Goal: Information Seeking & Learning: Learn about a topic

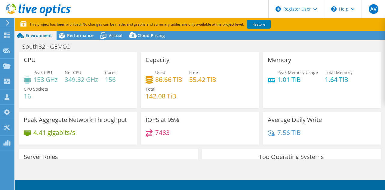
select select "USD"
select select "[GEOGRAPHIC_DATA]"
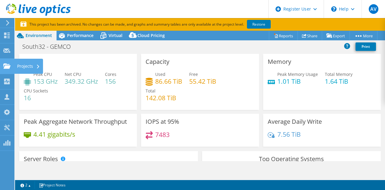
click at [5, 65] on icon at bounding box center [6, 66] width 7 height 6
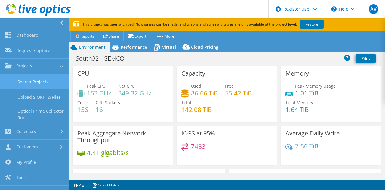
click at [24, 79] on link "Search Projects" at bounding box center [34, 81] width 69 height 15
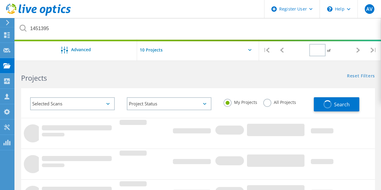
type input "1"
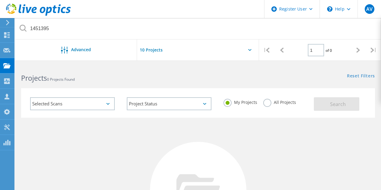
click at [280, 102] on label "All Projects" at bounding box center [279, 102] width 33 height 6
click at [0, 0] on input "All Projects" at bounding box center [0, 0] width 0 height 0
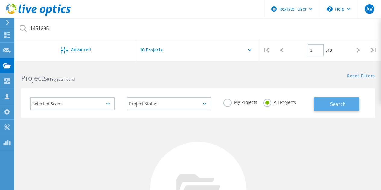
click at [337, 106] on span "Search" at bounding box center [338, 104] width 16 height 7
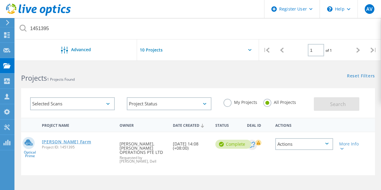
click at [71, 142] on link "[PERSON_NAME] Farm" at bounding box center [66, 142] width 49 height 4
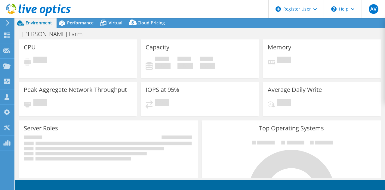
select select "[GEOGRAPHIC_DATA]"
select select "USD"
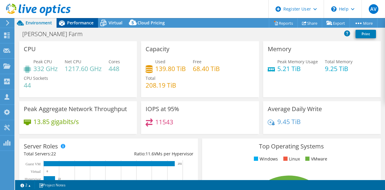
click at [73, 18] on div "Performance" at bounding box center [78, 23] width 42 height 10
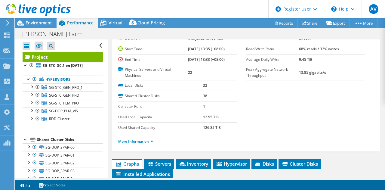
scroll to position [52, 0]
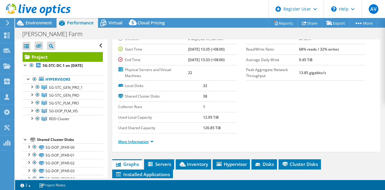
click at [149, 141] on link "More Information" at bounding box center [135, 141] width 35 height 5
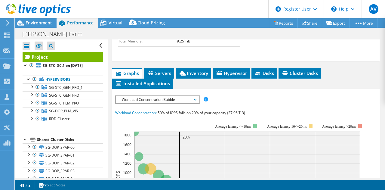
scroll to position [313, 0]
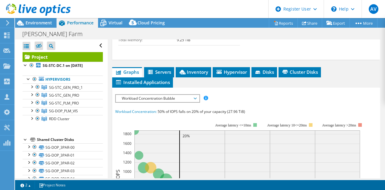
click at [184, 95] on span "Workload Concentration Bubble" at bounding box center [157, 98] width 77 height 7
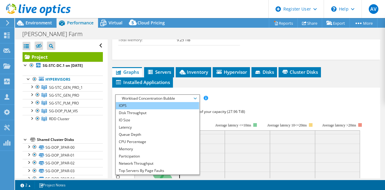
click at [180, 103] on li "IOPS" at bounding box center [157, 105] width 83 height 7
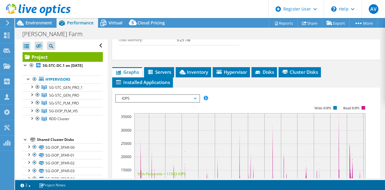
click at [177, 97] on span "IOPS" at bounding box center [157, 98] width 77 height 7
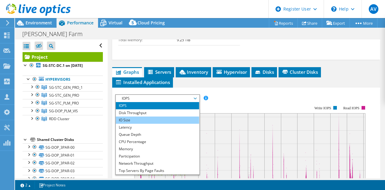
click at [177, 119] on li "IO Size" at bounding box center [157, 119] width 83 height 7
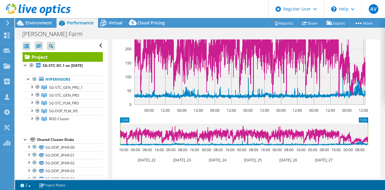
scroll to position [419, 0]
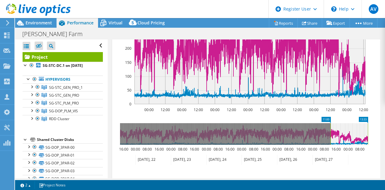
drag, startPoint x: 119, startPoint y: 128, endPoint x: 330, endPoint y: 130, distance: 210.6
click at [330, 130] on rect at bounding box center [330, 134] width 2 height 22
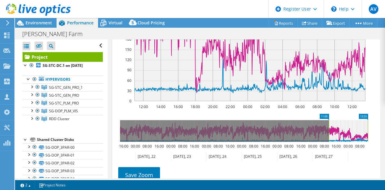
scroll to position [422, 0]
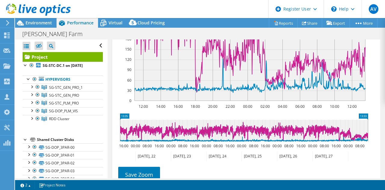
drag, startPoint x: 330, startPoint y: 126, endPoint x: 115, endPoint y: 148, distance: 216.2
click at [115, 148] on section "IOPS Disk Throughput IO Size Latency Queue Depth CPU Percentage Memory Page Fau…" at bounding box center [246, 99] width 268 height 243
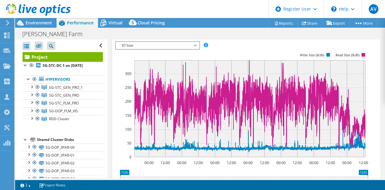
scroll to position [407, 0]
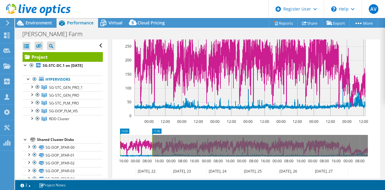
drag, startPoint x: 369, startPoint y: 141, endPoint x: 153, endPoint y: 156, distance: 216.2
click at [153, 156] on icon "13:35 11:00 16:00 00:00 08:00 16:00 00:00 08:00 16:00 00:00 08:00 16:00 00:00 0…" at bounding box center [244, 152] width 258 height 48
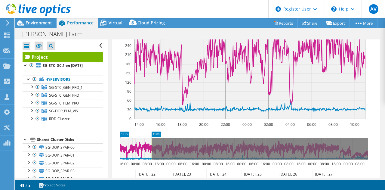
scroll to position [409, 0]
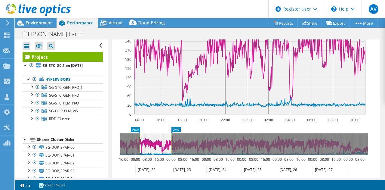
drag, startPoint x: 136, startPoint y: 144, endPoint x: 156, endPoint y: 144, distance: 19.9
click at [156, 144] on icon at bounding box center [156, 144] width 32 height 22
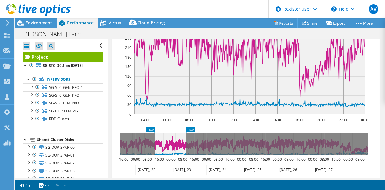
drag, startPoint x: 156, startPoint y: 144, endPoint x: 172, endPoint y: 143, distance: 16.3
click at [172, 143] on icon at bounding box center [170, 144] width 31 height 22
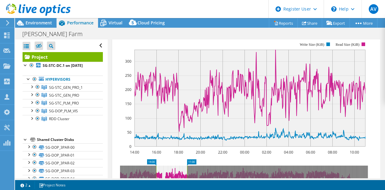
scroll to position [380, 0]
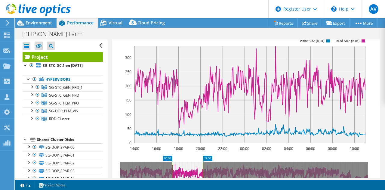
drag, startPoint x: 175, startPoint y: 173, endPoint x: 191, endPoint y: 179, distance: 17.0
click at [191, 179] on div "Project Actions Project Actions Reports Share Export vSAN ReadyNode Sizer" at bounding box center [200, 104] width 370 height 172
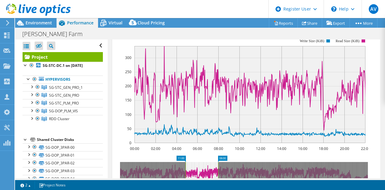
drag, startPoint x: 188, startPoint y: 171, endPoint x: 203, endPoint y: 173, distance: 15.2
click at [203, 173] on icon at bounding box center [202, 173] width 32 height 22
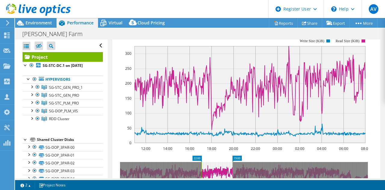
drag, startPoint x: 207, startPoint y: 170, endPoint x: 222, endPoint y: 170, distance: 14.7
click at [222, 170] on icon at bounding box center [217, 173] width 31 height 22
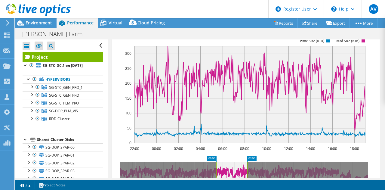
drag, startPoint x: 222, startPoint y: 170, endPoint x: 236, endPoint y: 171, distance: 13.6
click at [236, 171] on icon at bounding box center [231, 173] width 31 height 22
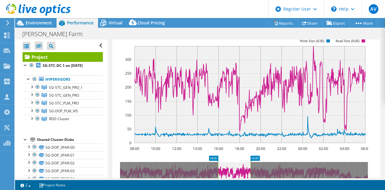
drag, startPoint x: 236, startPoint y: 171, endPoint x: 249, endPoint y: 170, distance: 13.8
click at [249, 170] on icon at bounding box center [234, 173] width 32 height 22
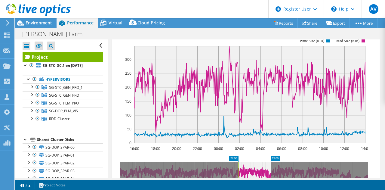
drag, startPoint x: 249, startPoint y: 170, endPoint x: 261, endPoint y: 168, distance: 12.0
click at [261, 168] on icon at bounding box center [254, 173] width 32 height 22
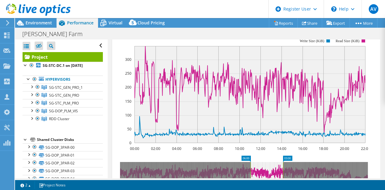
drag, startPoint x: 261, startPoint y: 168, endPoint x: 271, endPoint y: 167, distance: 9.7
click at [271, 167] on icon at bounding box center [267, 173] width 32 height 22
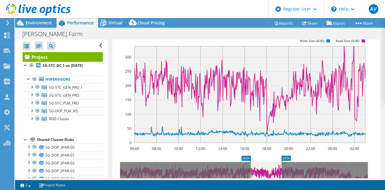
click at [271, 167] on icon at bounding box center [266, 173] width 31 height 22
drag, startPoint x: 271, startPoint y: 167, endPoint x: 280, endPoint y: 165, distance: 9.9
click at [280, 165] on icon at bounding box center [274, 173] width 31 height 22
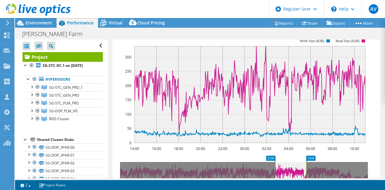
drag, startPoint x: 280, startPoint y: 165, endPoint x: 295, endPoint y: 171, distance: 15.4
click at [295, 171] on icon at bounding box center [290, 173] width 31 height 22
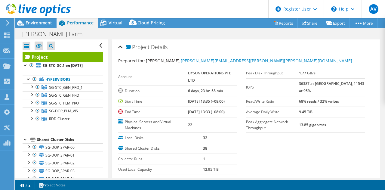
select select "[GEOGRAPHIC_DATA]"
select select "USD"
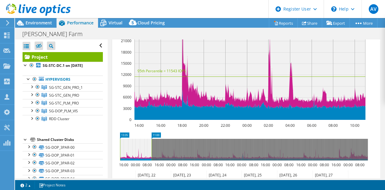
scroll to position [403, 0]
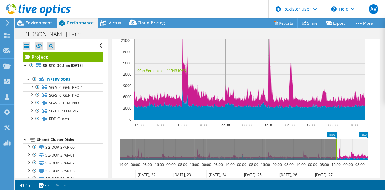
drag, startPoint x: 134, startPoint y: 154, endPoint x: 351, endPoint y: 154, distance: 217.8
click at [351, 154] on icon at bounding box center [352, 149] width 32 height 22
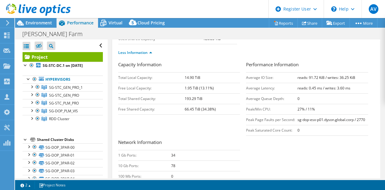
scroll to position [144, 0]
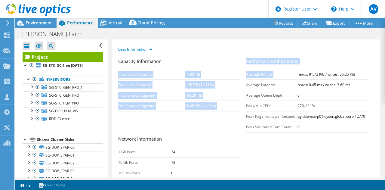
drag, startPoint x: 243, startPoint y: 72, endPoint x: 272, endPoint y: 75, distance: 29.6
click at [272, 75] on div "Capacity Information Total Local Capacity: 14.90 TiB Free Local Capacity: 1.95 …" at bounding box center [246, 137] width 256 height 159
click at [272, 75] on td "Average IO Size:" at bounding box center [271, 74] width 51 height 11
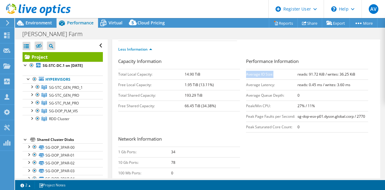
drag, startPoint x: 272, startPoint y: 75, endPoint x: 244, endPoint y: 74, distance: 28.0
click at [246, 74] on td "Average IO Size:" at bounding box center [271, 74] width 51 height 11
copy td "Average IO Size:"
drag, startPoint x: 246, startPoint y: 84, endPoint x: 276, endPoint y: 81, distance: 30.8
click at [276, 81] on td "Average Latency:" at bounding box center [271, 84] width 51 height 11
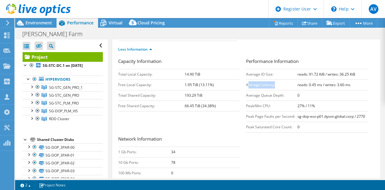
click at [276, 81] on td "Average Latency:" at bounding box center [271, 84] width 51 height 11
drag, startPoint x: 273, startPoint y: 84, endPoint x: 244, endPoint y: 83, distance: 28.3
click at [246, 83] on td "Average Latency:" at bounding box center [271, 84] width 51 height 11
copy td "Average Latency:"
click at [300, 44] on div "Less Information" at bounding box center [246, 49] width 256 height 17
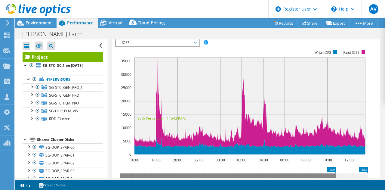
scroll to position [369, 0]
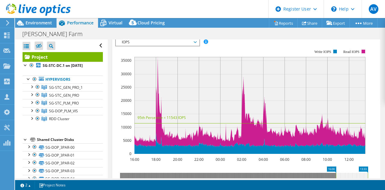
click at [173, 42] on span "IOPS" at bounding box center [157, 42] width 77 height 7
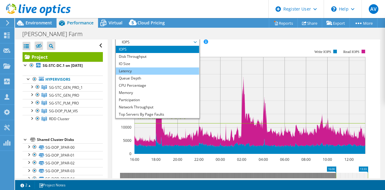
click at [165, 70] on li "Latency" at bounding box center [157, 70] width 83 height 7
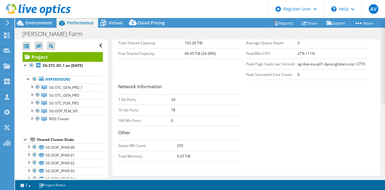
scroll to position [197, 0]
